Goal: Task Accomplishment & Management: Use online tool/utility

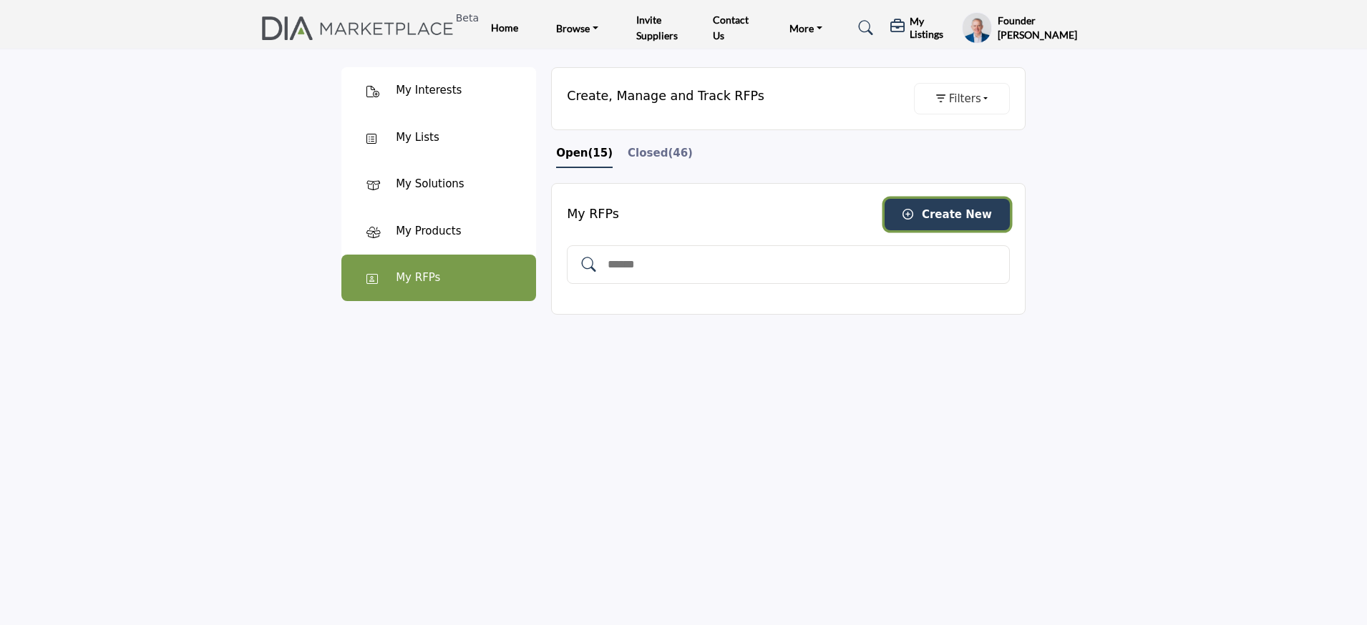
click at [952, 214] on span "Create New" at bounding box center [957, 214] width 70 height 13
